Goal: Information Seeking & Learning: Learn about a topic

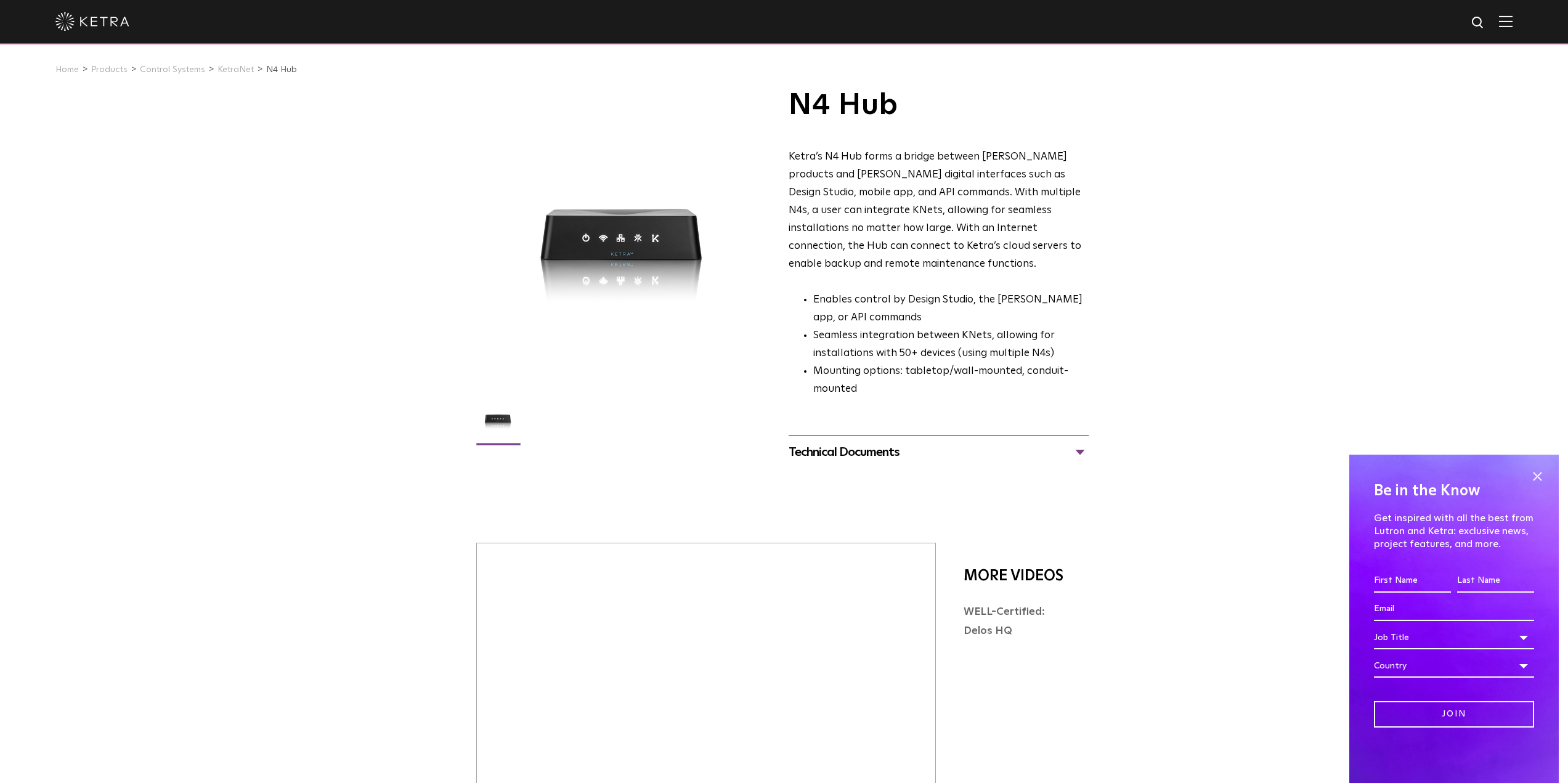
click at [865, 443] on div "Technical Documents" at bounding box center [938, 452] width 300 height 20
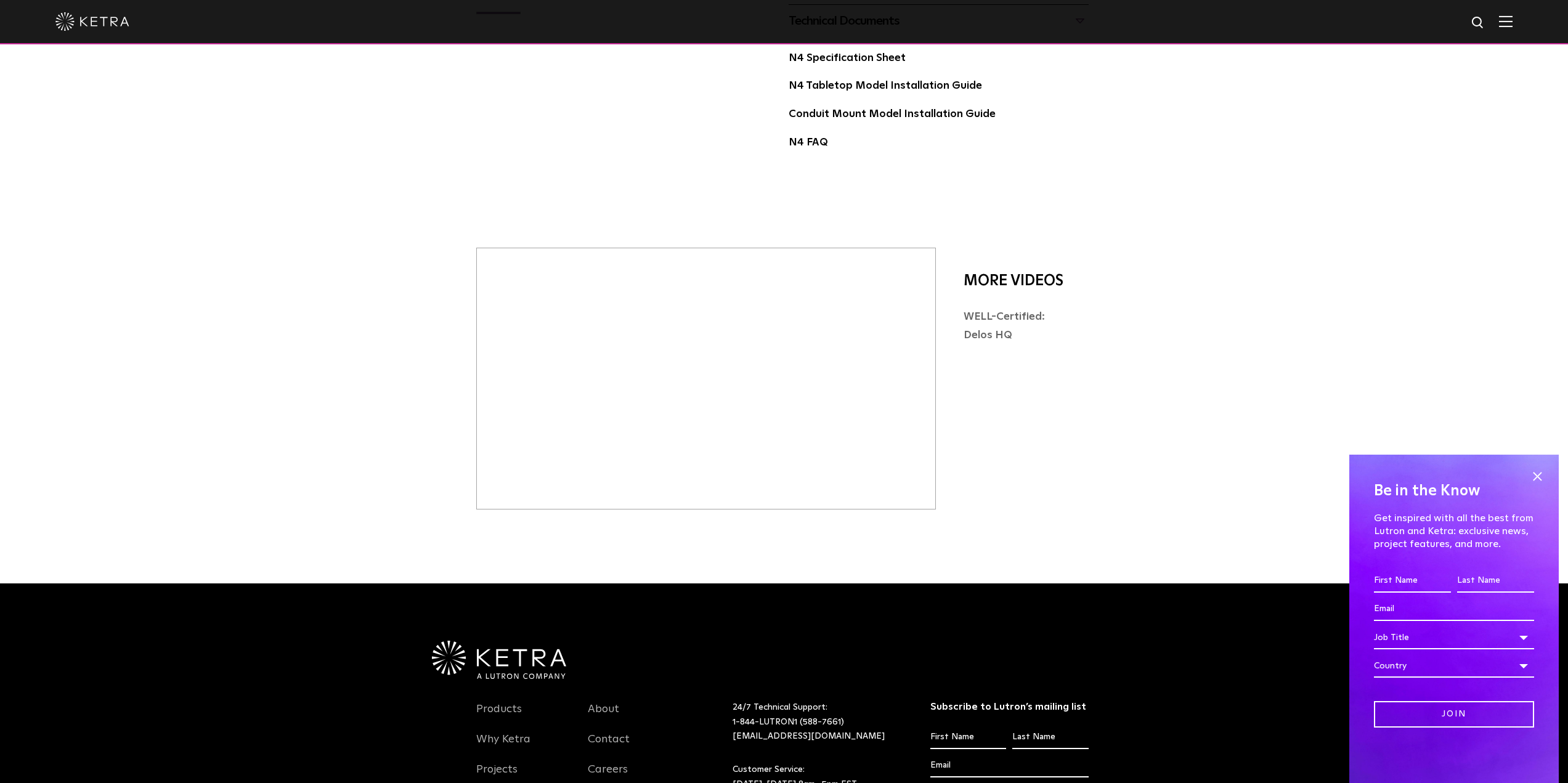
scroll to position [612, 0]
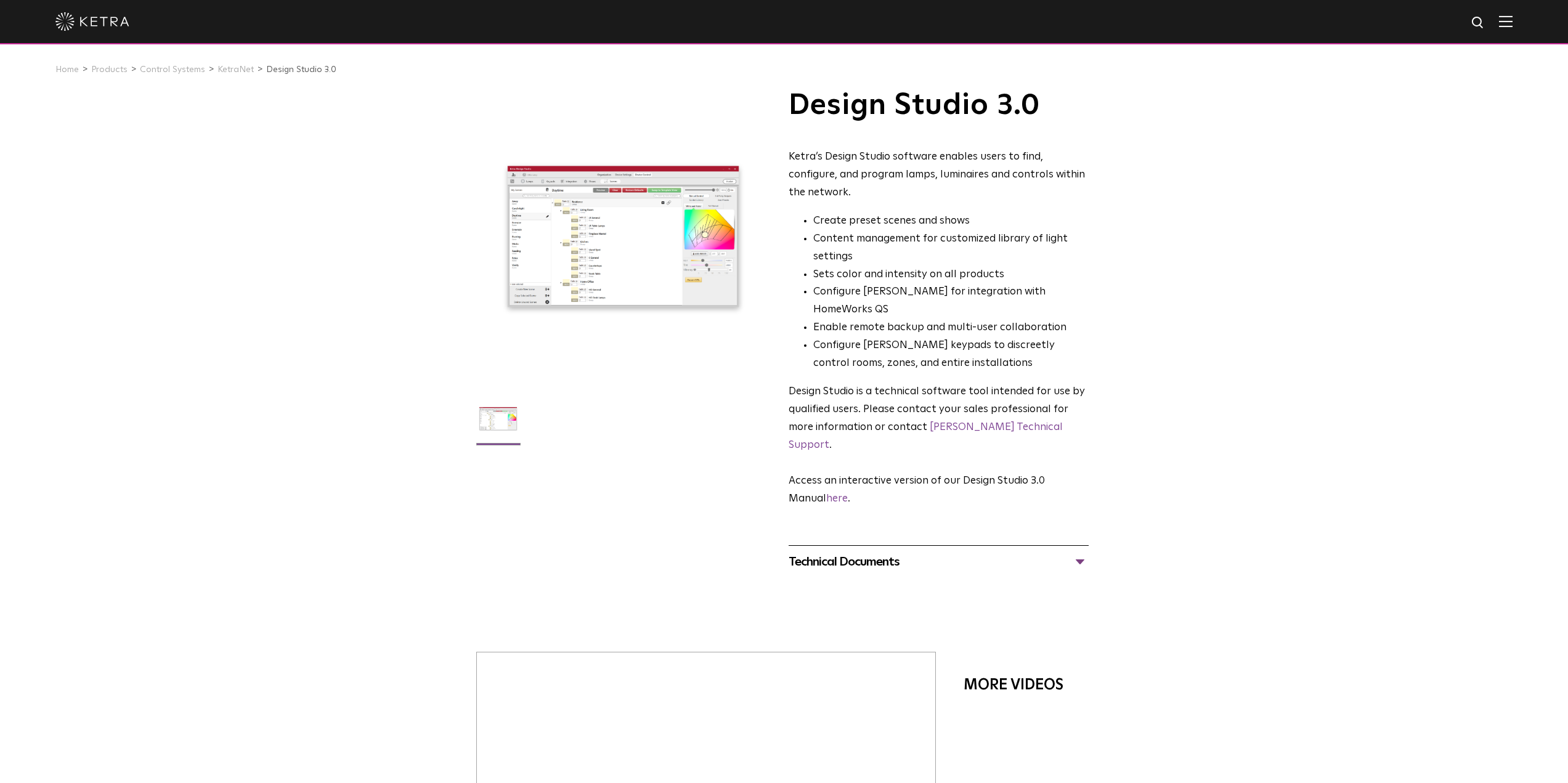
click at [886, 552] on div "Technical Documents" at bounding box center [938, 562] width 300 height 20
click at [229, 63] on li "KetraNet" at bounding box center [240, 70] width 45 height 18
click at [228, 67] on link "KetraNet" at bounding box center [236, 69] width 36 height 9
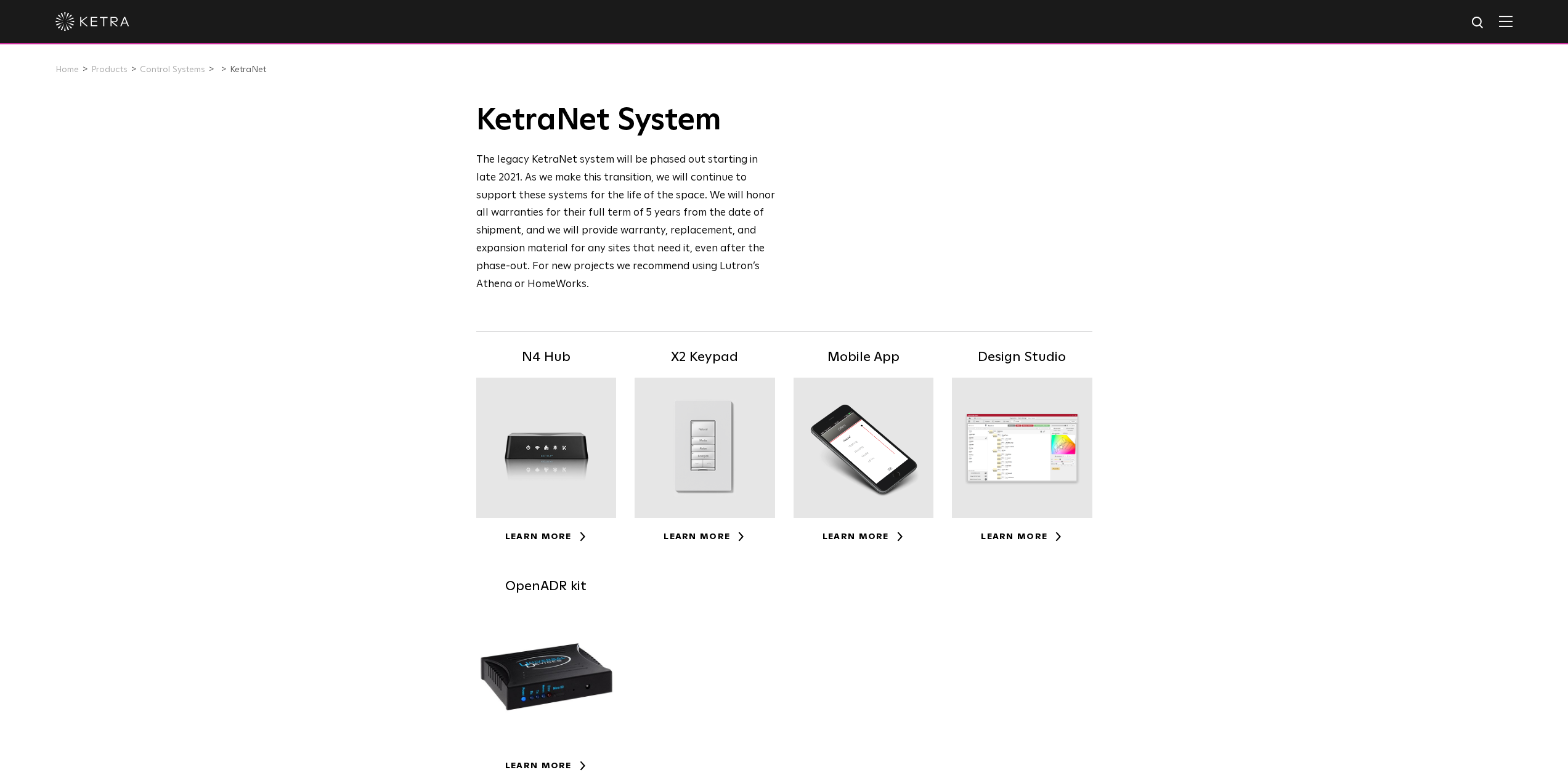
click at [1020, 546] on div "N4 Hub Learn More X2 Keypad Learn More Mobile App Learn More Design Studio" at bounding box center [784, 576] width 634 height 459
drag, startPoint x: 1020, startPoint y: 543, endPoint x: 1026, endPoint y: 537, distance: 8.5
click at [1020, 541] on link "Learn More" at bounding box center [1022, 536] width 82 height 9
click at [1027, 536] on link "Learn More" at bounding box center [1022, 536] width 82 height 9
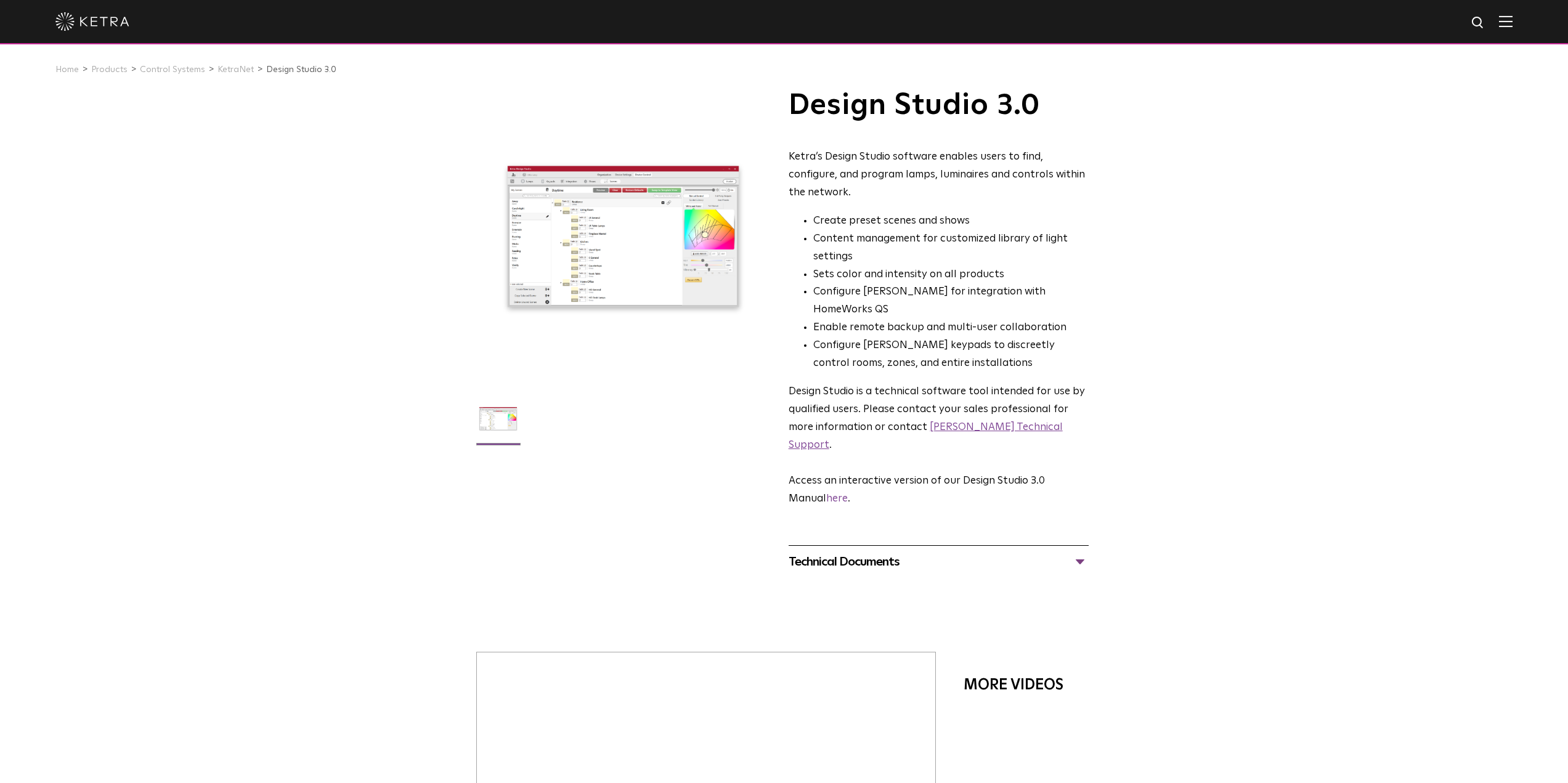
click at [990, 422] on link "Ketra Technical Support" at bounding box center [926, 436] width 274 height 29
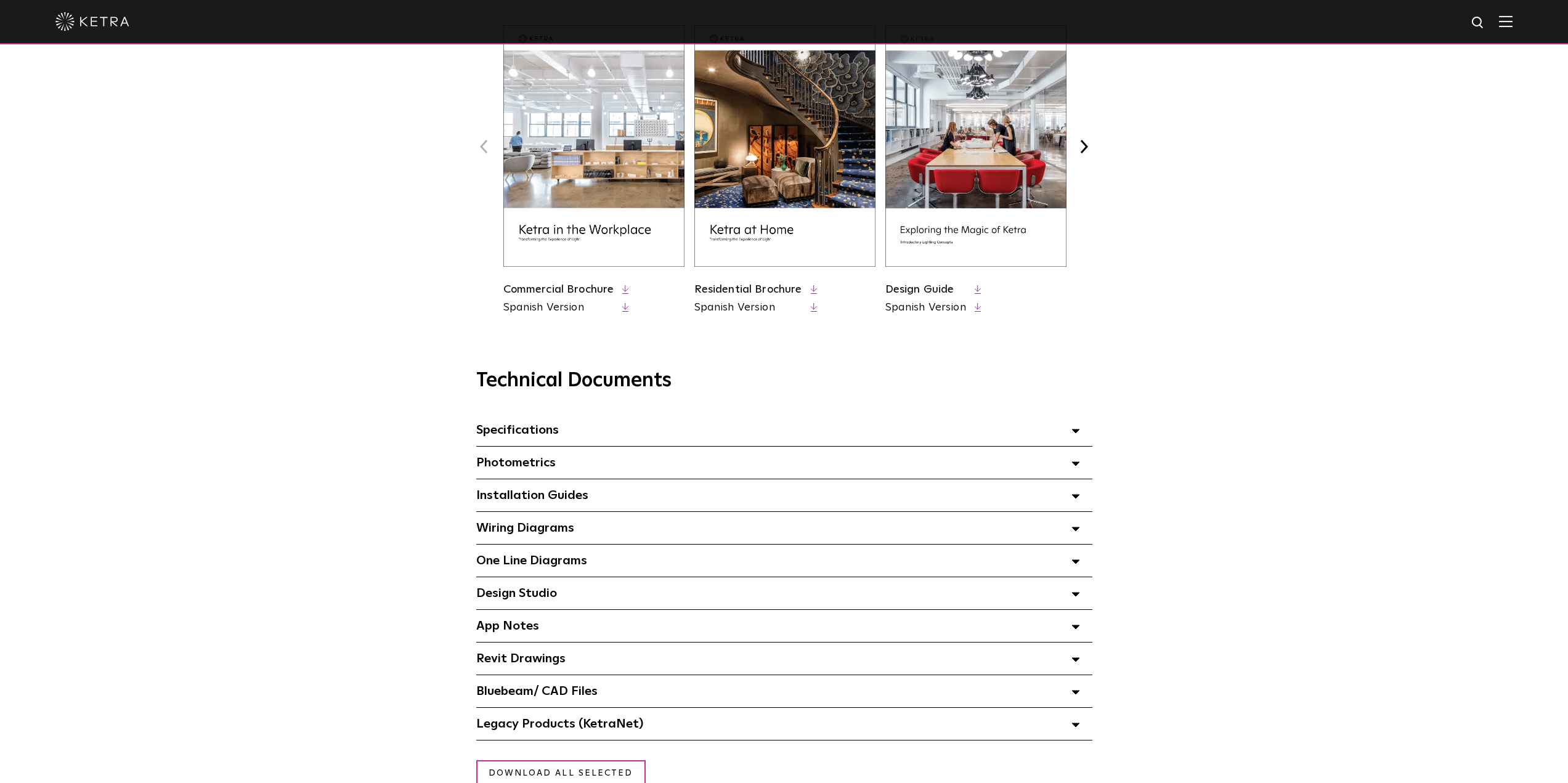
scroll to position [555, 0]
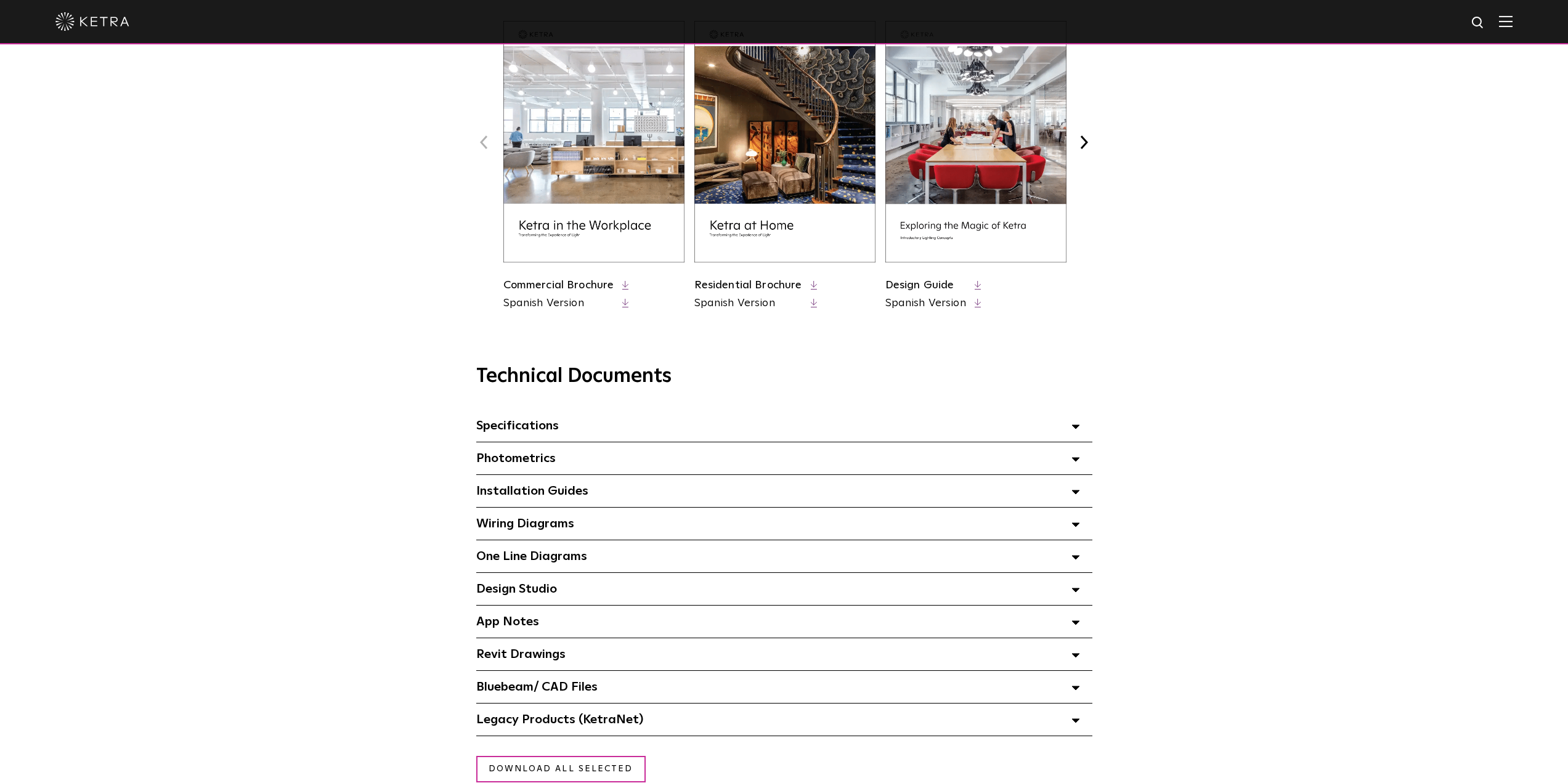
click at [554, 593] on span "Design Studio Select checkboxes to use the bulk download option below" at bounding box center [516, 589] width 81 height 13
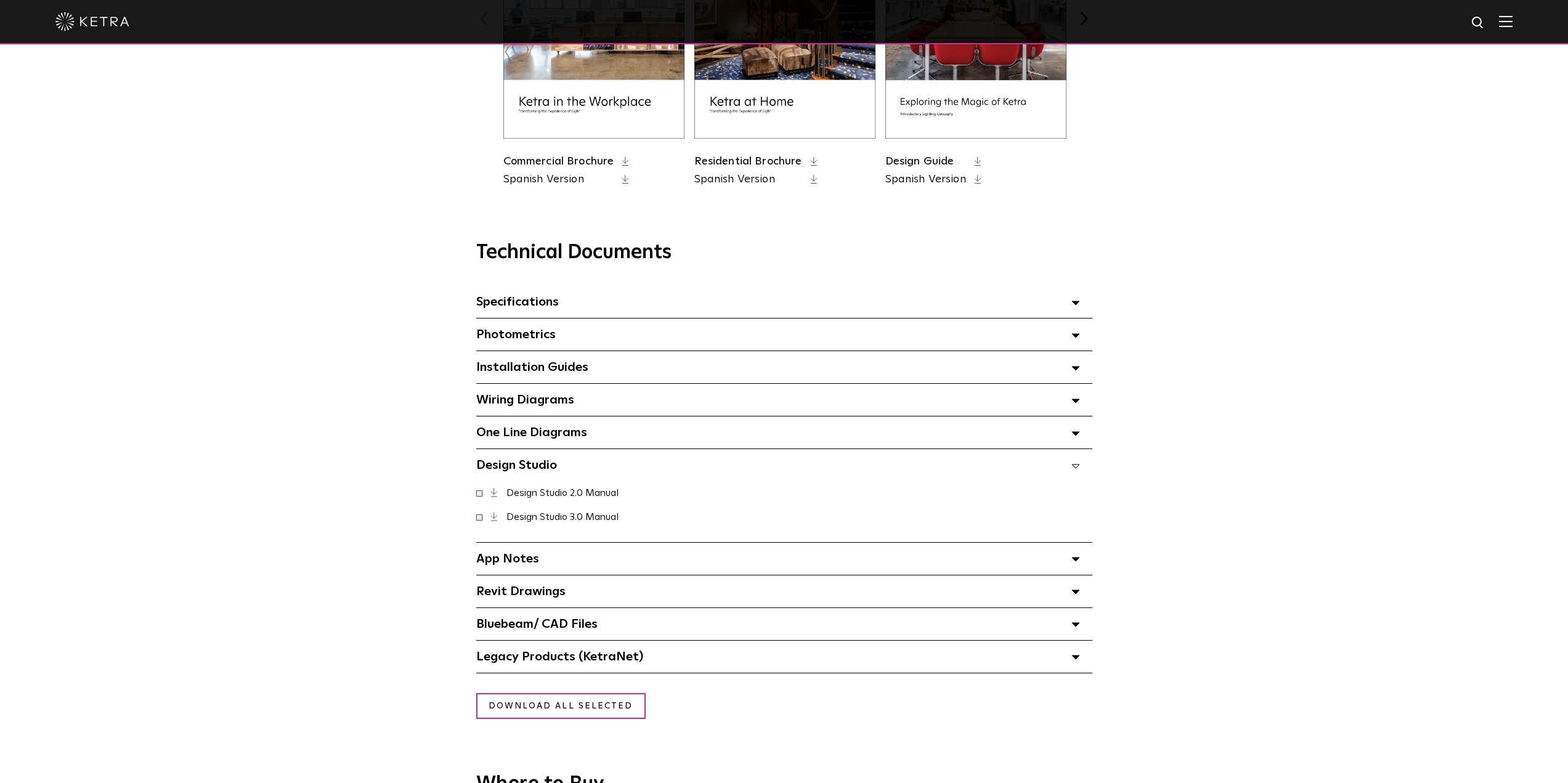
scroll to position [678, 0]
